Goal: Find specific page/section: Find specific page/section

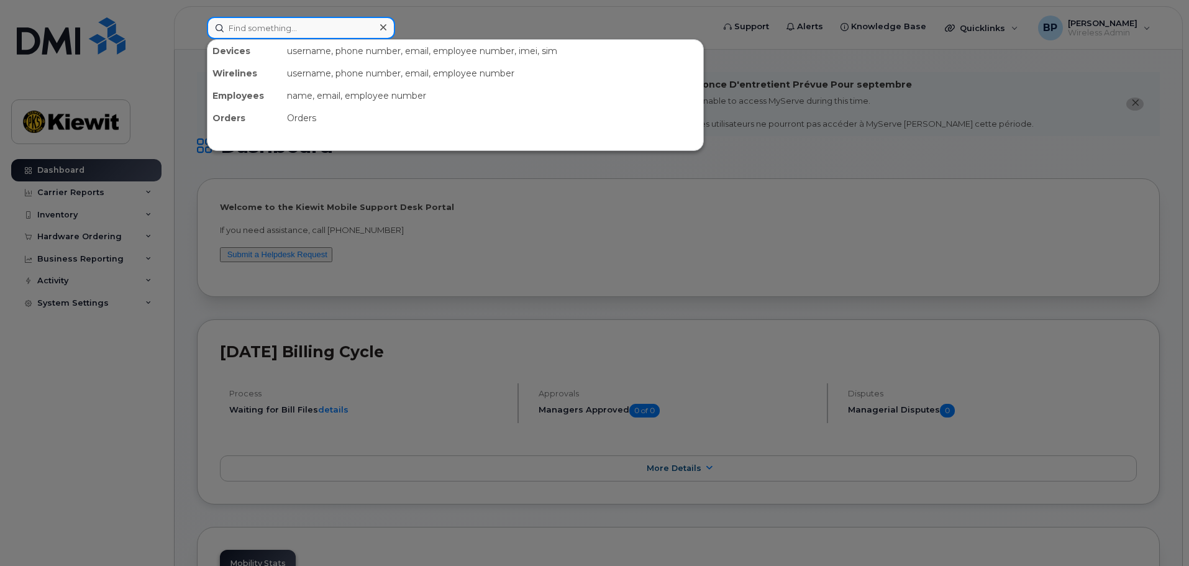
click at [263, 28] on input at bounding box center [301, 28] width 188 height 22
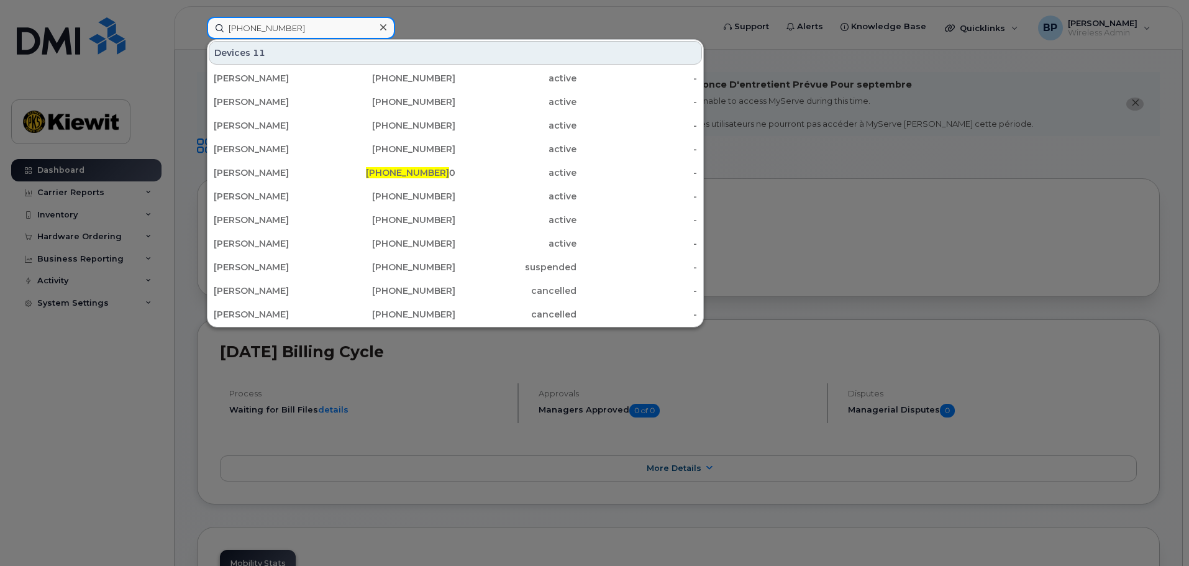
type input "[PHONE_NUMBER]"
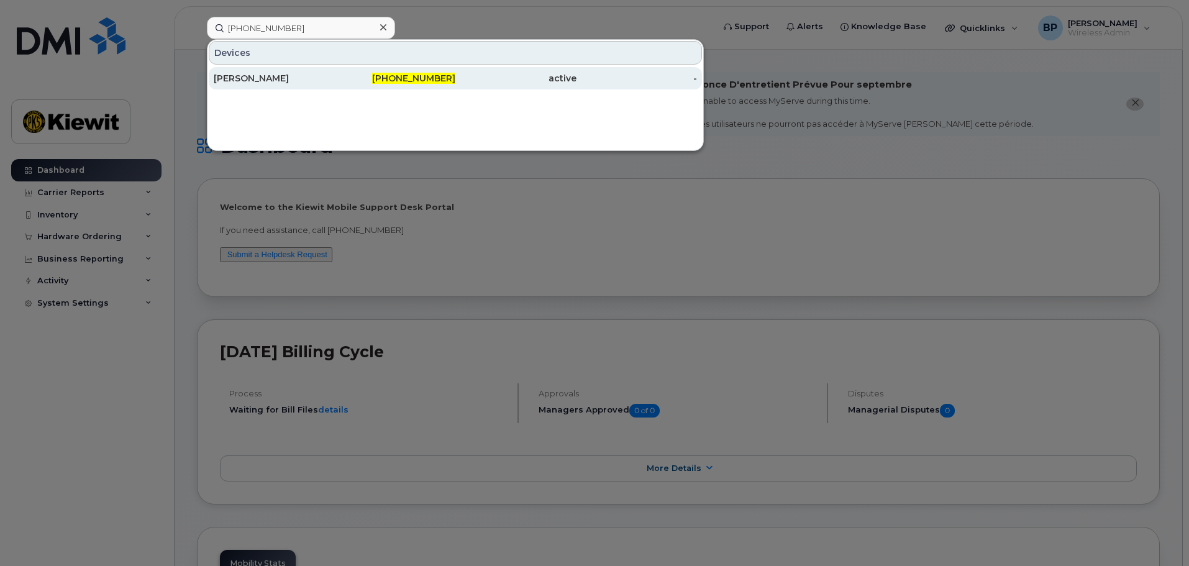
click at [261, 75] on div "[PERSON_NAME]" at bounding box center [274, 78] width 121 height 12
